Goal: Task Accomplishment & Management: Manage account settings

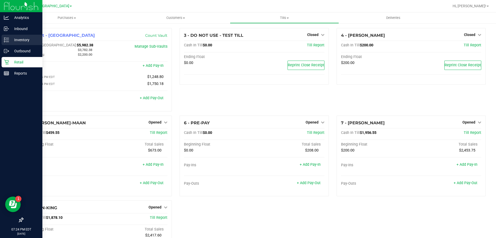
click at [22, 40] on p "Inventory" at bounding box center [24, 40] width 31 height 6
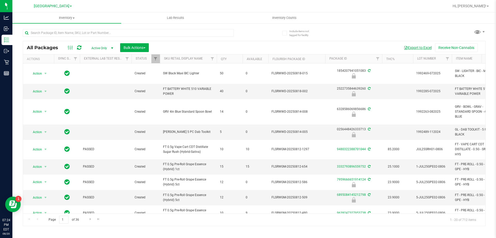
click at [416, 48] on button "Export to Excel" at bounding box center [418, 47] width 35 height 9
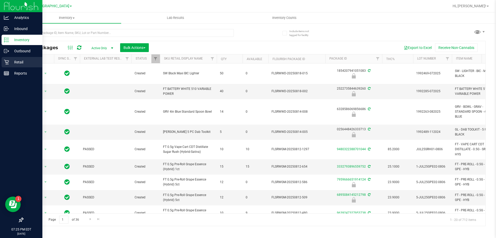
click at [12, 66] on div "Retail" at bounding box center [22, 62] width 41 height 10
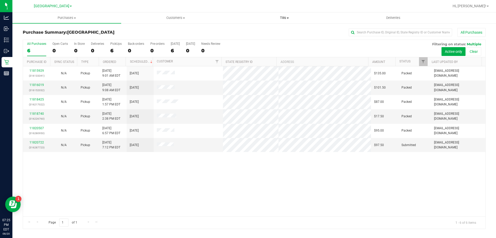
click at [284, 18] on span "Tills" at bounding box center [284, 18] width 108 height 5
click at [259, 30] on span "Manage tills" at bounding box center [247, 31] width 35 height 4
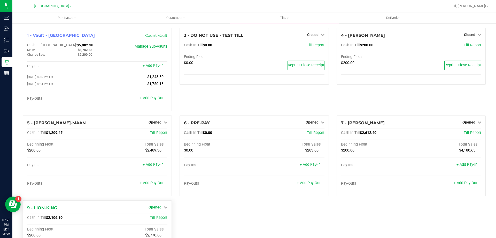
click at [155, 208] on span "Opened" at bounding box center [155, 207] width 13 height 4
click at [162, 217] on link "Close Till" at bounding box center [156, 217] width 14 height 4
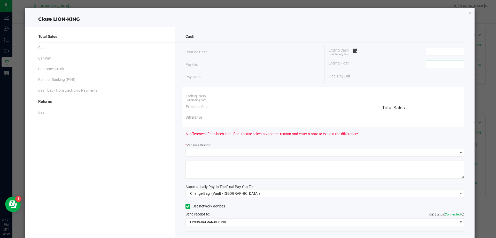
drag, startPoint x: 444, startPoint y: 65, endPoint x: 457, endPoint y: 61, distance: 12.8
click at [445, 65] on input at bounding box center [445, 64] width 38 height 7
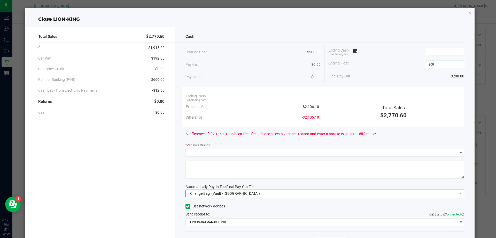
type input "$200.00"
click at [289, 192] on span "Change Bag (Vault - [GEOGRAPHIC_DATA])" at bounding box center [322, 193] width 272 height 7
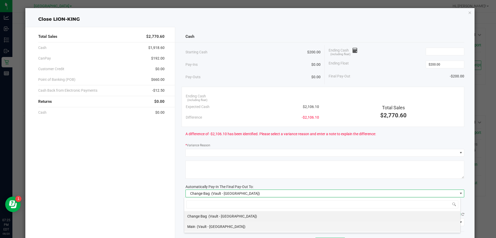
scroll to position [8, 277]
click at [206, 224] on span "(Vault - [GEOGRAPHIC_DATA])" at bounding box center [221, 226] width 49 height 4
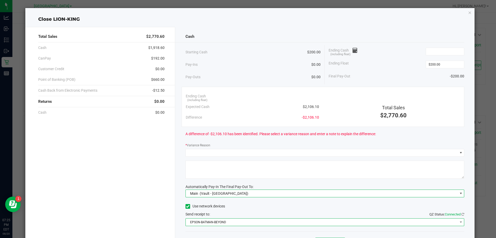
click at [221, 223] on span "EPSON-BATMAN-BEYOND" at bounding box center [322, 221] width 272 height 7
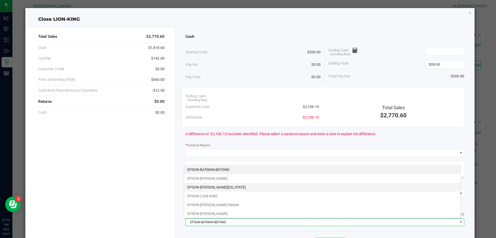
click at [224, 187] on li "EPSON-[PERSON_NAME][US_STATE]" at bounding box center [322, 187] width 276 height 9
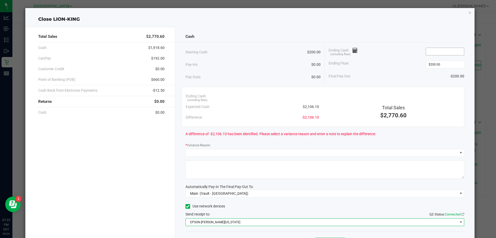
click at [446, 54] on input at bounding box center [445, 51] width 38 height 7
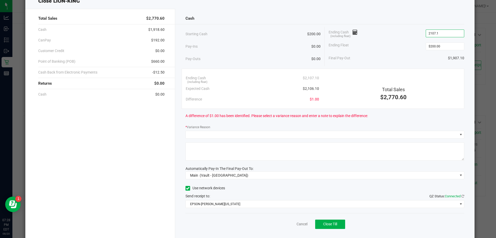
scroll to position [26, 0]
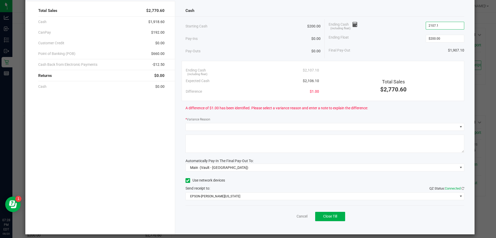
click at [432, 24] on input "2107.1" at bounding box center [445, 25] width 38 height 7
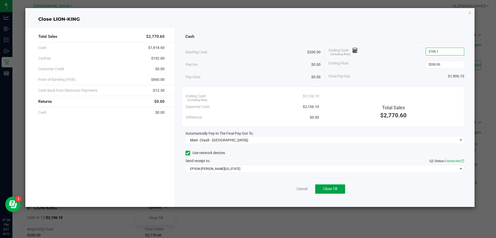
type input "$2,106.10"
click at [338, 191] on button "Close Till" at bounding box center [330, 188] width 30 height 9
